Goal: Task Accomplishment & Management: Use online tool/utility

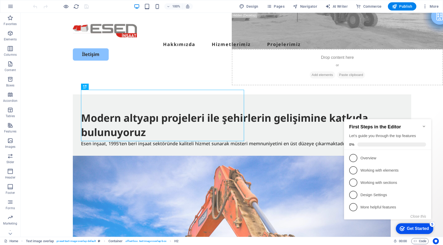
click at [424, 125] on icon "Minimize checklist" at bounding box center [424, 126] width 4 height 4
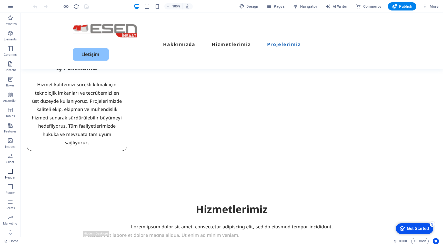
scroll to position [22, 0]
click at [11, 214] on icon "button" at bounding box center [10, 211] width 6 height 6
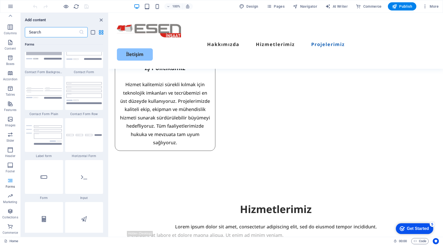
scroll to position [3752, 0]
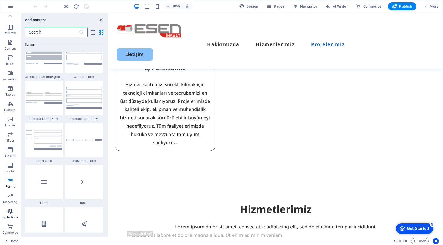
click at [12, 213] on icon "button" at bounding box center [10, 211] width 6 height 6
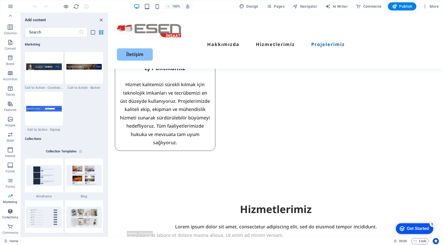
scroll to position [4688, 0]
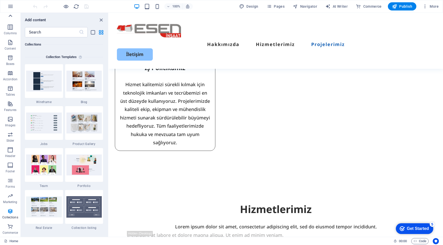
click at [10, 15] on icon at bounding box center [10, 15] width 7 height 7
click at [10, 15] on icon "button" at bounding box center [10, 18] width 6 height 6
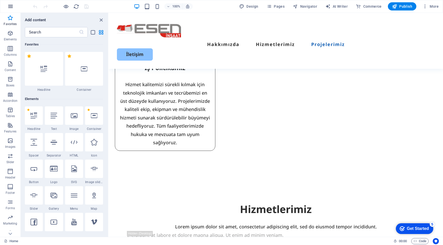
click at [11, 7] on icon "button" at bounding box center [10, 6] width 6 height 6
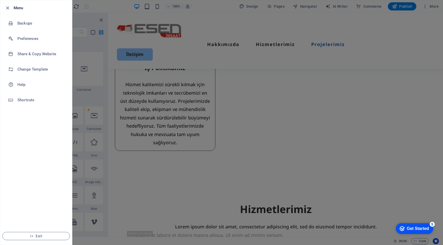
click at [159, 67] on div at bounding box center [221, 122] width 443 height 245
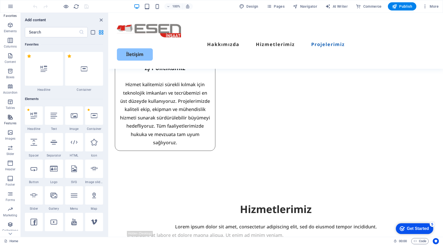
scroll to position [22, 0]
click at [9, 213] on icon "button" at bounding box center [10, 211] width 6 height 6
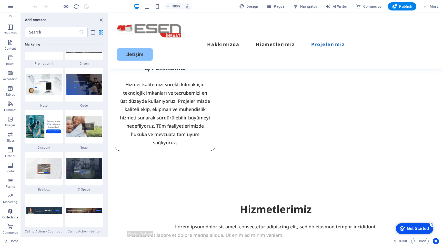
scroll to position [4688, 0]
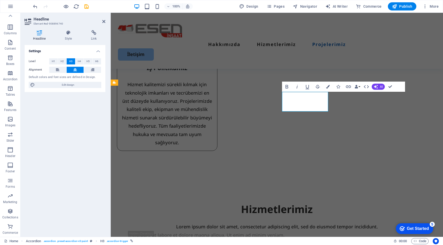
drag, startPoint x: 302, startPoint y: 98, endPoint x: 312, endPoint y: 98, distance: 9.7
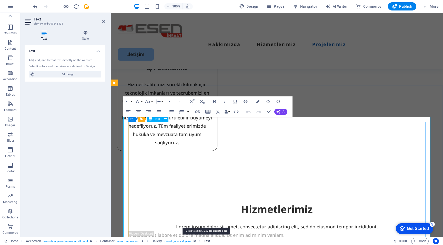
click at [206, 240] on span "Text" at bounding box center [207, 241] width 6 height 6
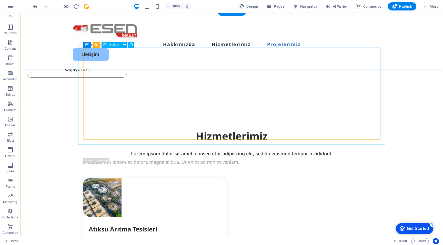
scroll to position [888, 0]
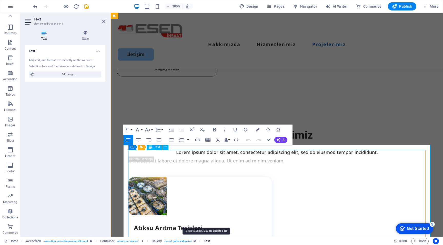
click at [209, 242] on span "Text" at bounding box center [207, 241] width 6 height 6
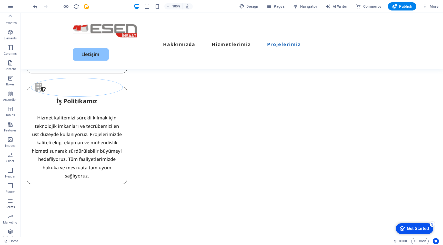
scroll to position [0, 0]
